Goal: Book appointment/travel/reservation

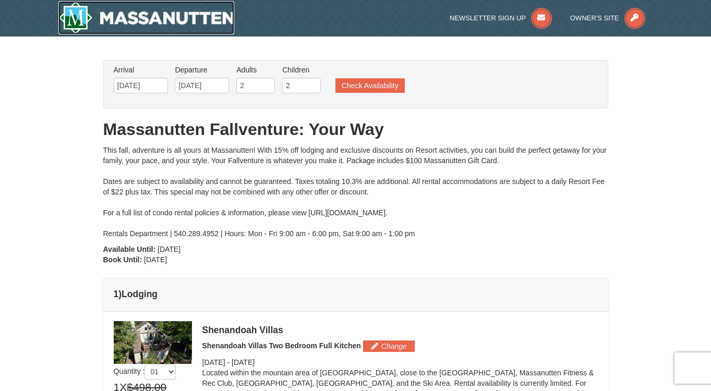
click at [127, 13] on img at bounding box center [146, 17] width 176 height 33
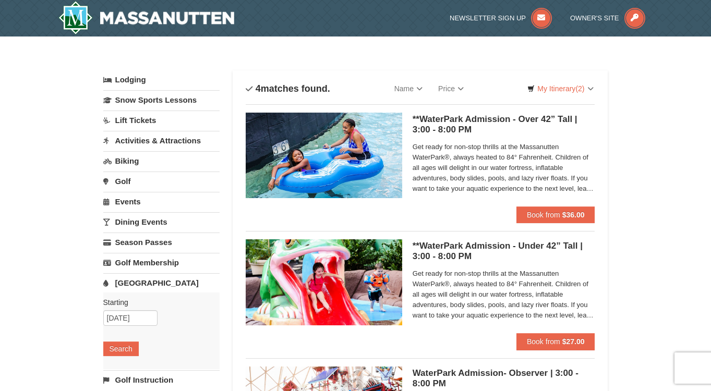
click at [132, 80] on link "Lodging" at bounding box center [161, 79] width 116 height 19
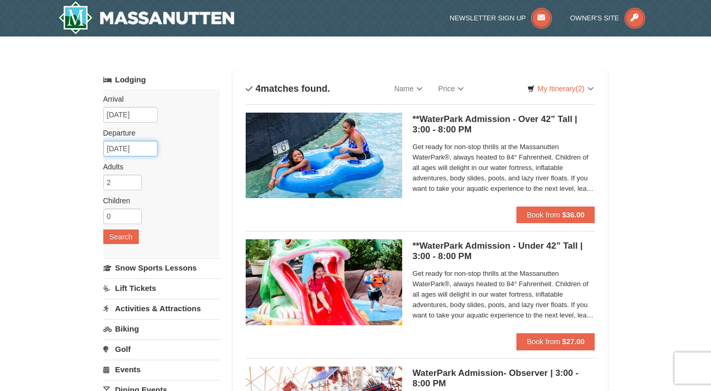
click at [132, 150] on input "10/11/2025" at bounding box center [130, 149] width 54 height 16
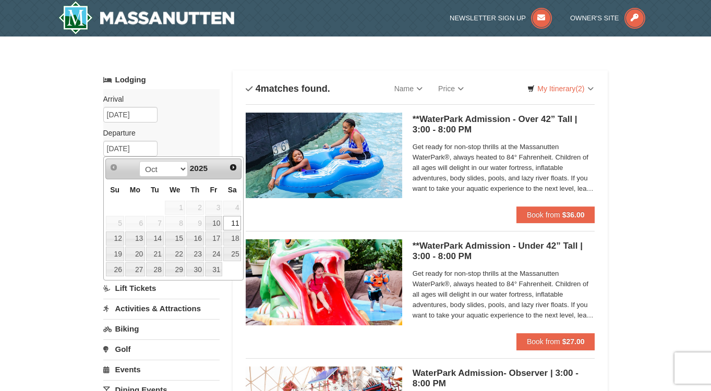
click at [86, 145] on div "× Categories List Filter My Itinerary (2) Check Out Now Massanutten Fallventure…" at bounding box center [355, 383] width 711 height 695
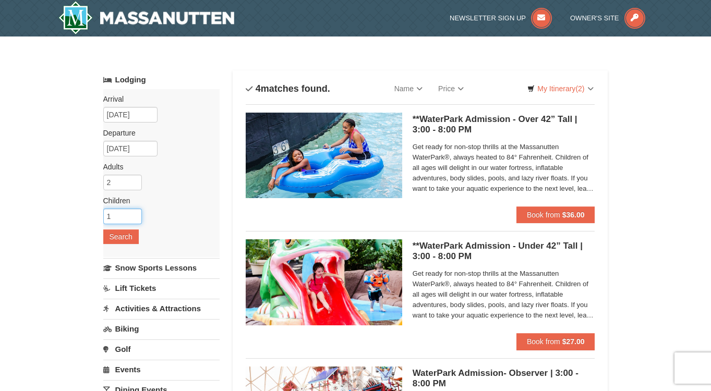
click at [132, 216] on input "1" at bounding box center [122, 217] width 39 height 16
type input "2"
click at [132, 215] on input "2" at bounding box center [122, 217] width 39 height 16
click at [122, 241] on button "Search" at bounding box center [120, 236] width 35 height 15
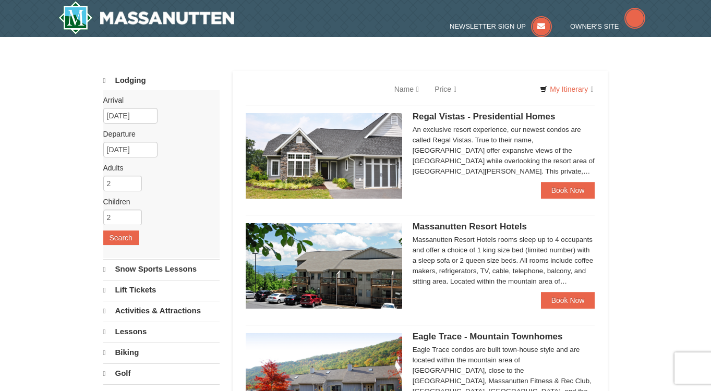
select select "10"
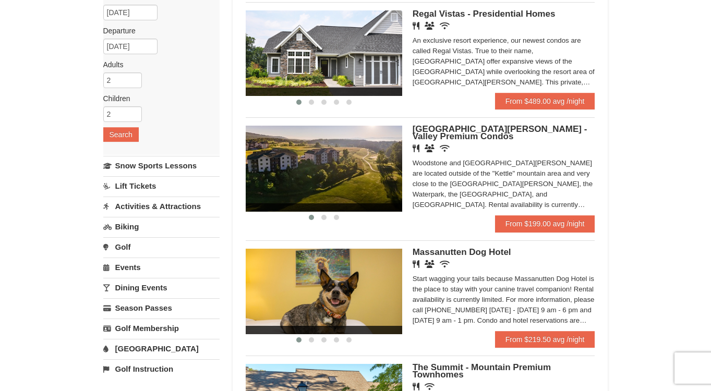
scroll to position [97, 0]
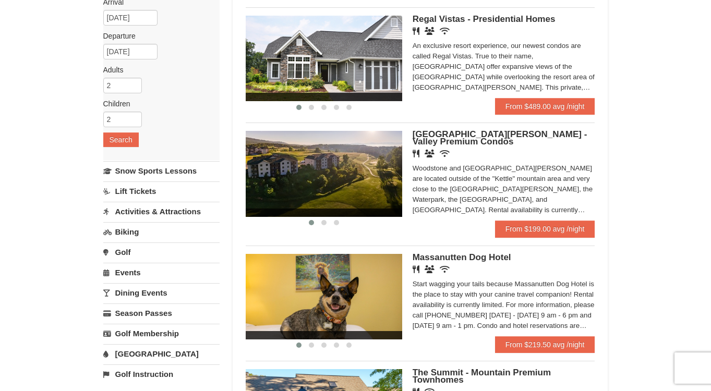
click at [337, 168] on img at bounding box center [324, 173] width 156 height 85
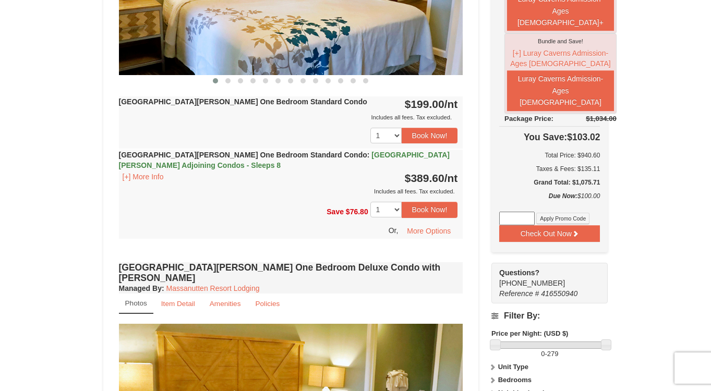
scroll to position [557, 0]
